Goal: Check status

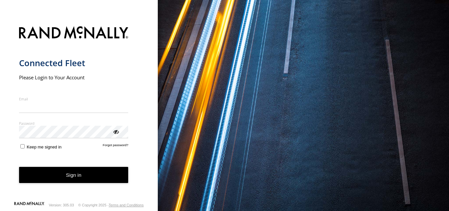
type input "**********"
click at [57, 185] on form "**********" at bounding box center [79, 111] width 120 height 179
click at [67, 175] on button "Sign in" at bounding box center [74, 175] width 110 height 16
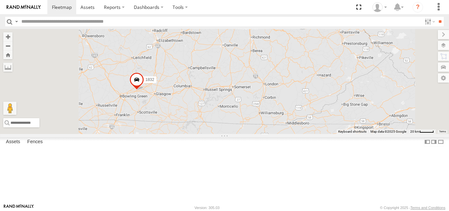
click at [170, 8] on div "5" at bounding box center [163, 1] width 13 height 13
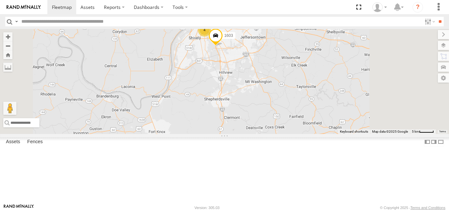
click at [223, 46] on span at bounding box center [216, 37] width 14 height 18
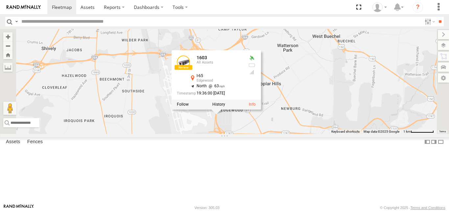
drag, startPoint x: 231, startPoint y: 81, endPoint x: 294, endPoint y: 46, distance: 72.1
click at [295, 46] on div "2156 5254 5715 replaced 015910001978694 1530 2038 2027 1782 2307 REplaced 1730 …" at bounding box center [224, 81] width 449 height 105
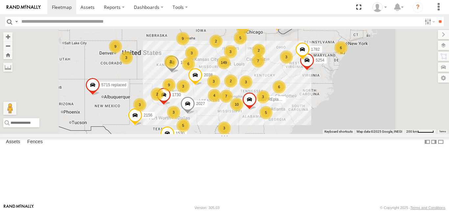
click at [265, 67] on div "7" at bounding box center [258, 60] width 13 height 13
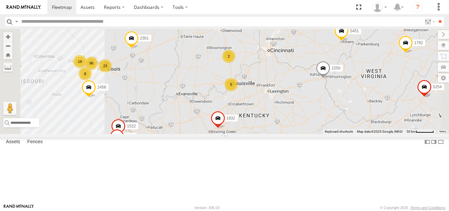
click at [307, 134] on div "2156 5254 5715 replaced 015910001978694 1530 2038 2027 1782 2307 REplaced 1730 …" at bounding box center [224, 81] width 449 height 105
click at [238, 91] on div "5" at bounding box center [231, 84] width 13 height 13
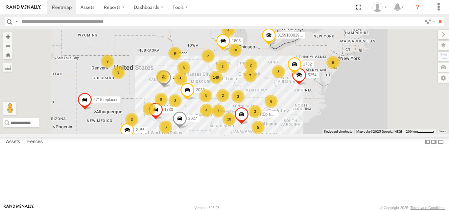
click at [257, 82] on div "7" at bounding box center [250, 75] width 13 height 13
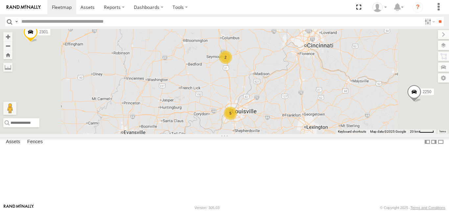
click at [237, 120] on div "5" at bounding box center [230, 113] width 13 height 13
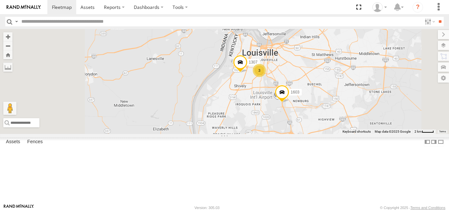
drag, startPoint x: 372, startPoint y: 132, endPoint x: 377, endPoint y: 130, distance: 5.2
click at [377, 130] on div "2156 5254 5715 replaced 015910001978694 1530 2038 2027 1782 1803 2307 REplaced …" at bounding box center [224, 81] width 449 height 105
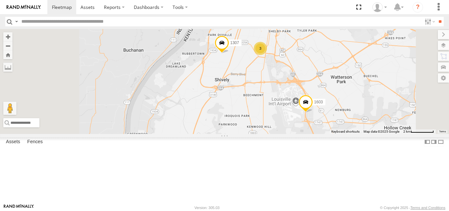
click at [267, 55] on div "3" at bounding box center [260, 48] width 13 height 13
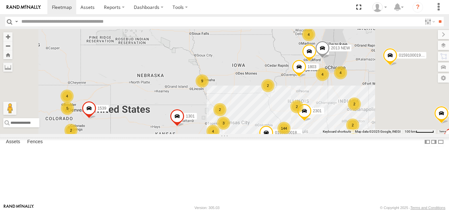
drag, startPoint x: 381, startPoint y: 131, endPoint x: 318, endPoint y: 116, distance: 64.9
click at [359, 125] on div "2156 5254 5715 replaced 015910001978694 1616 2038 2027 1782 1803 2307 REplaced …" at bounding box center [224, 81] width 449 height 105
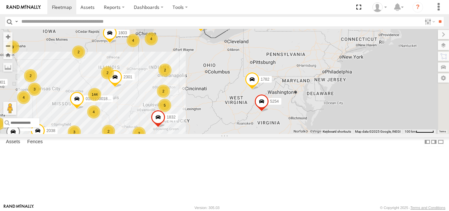
drag, startPoint x: 318, startPoint y: 116, endPoint x: 150, endPoint y: 87, distance: 170.6
click at [150, 87] on main "← Move left → Move right ↑ Move up ↓ Move down + Zoom in - Zoom out Home Jump l…" at bounding box center [224, 116] width 449 height 175
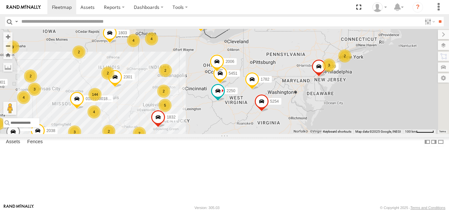
click at [0, 0] on span at bounding box center [0, 0] width 0 height 0
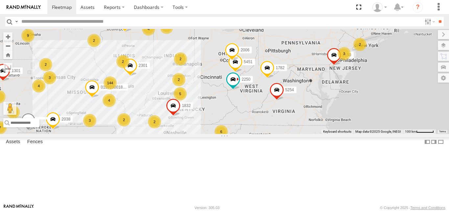
drag, startPoint x: 277, startPoint y: 115, endPoint x: 277, endPoint y: 126, distance: 10.5
click at [293, 103] on div "2156 5254 5715 replaced 015910001978694 1616 2038 2027 1782 1803 2307 REplaced …" at bounding box center [224, 81] width 449 height 105
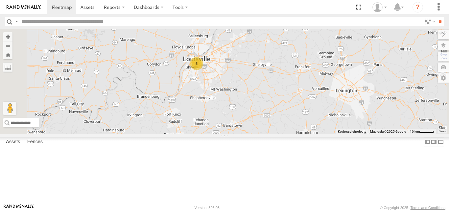
drag, startPoint x: 229, startPoint y: 48, endPoint x: 281, endPoint y: 113, distance: 83.3
click at [281, 113] on div "2156 5254 5715 replaced 015910001978694 1616 2038 2027 1782 1803 2307 REplaced …" at bounding box center [224, 81] width 449 height 105
drag, startPoint x: 293, startPoint y: 126, endPoint x: 283, endPoint y: 119, distance: 11.7
click at [286, 118] on div "2156 5254 5715 replaced 015910001978694 1616 2038 2027 1782 1803 2307 REplaced …" at bounding box center [224, 81] width 449 height 105
click at [203, 70] on div "5" at bounding box center [196, 63] width 13 height 13
